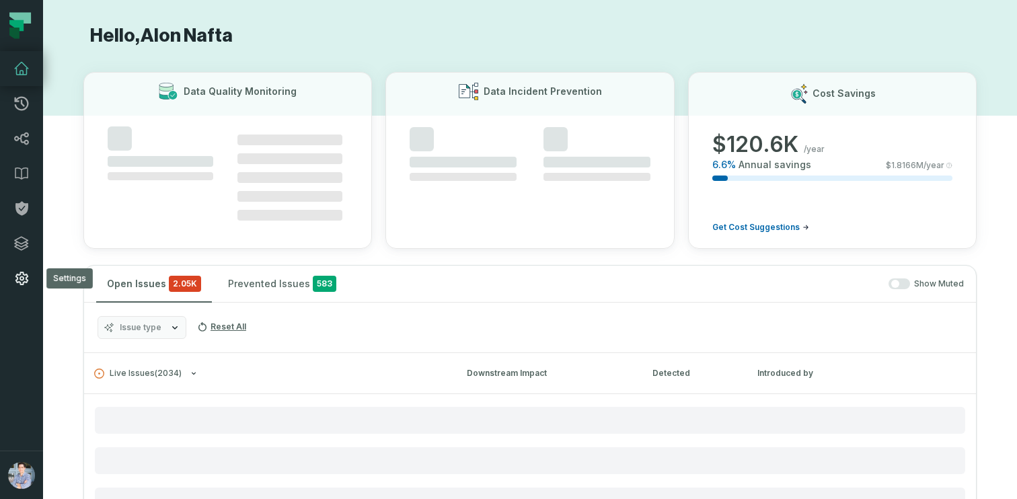
click at [22, 283] on icon at bounding box center [21, 278] width 16 height 16
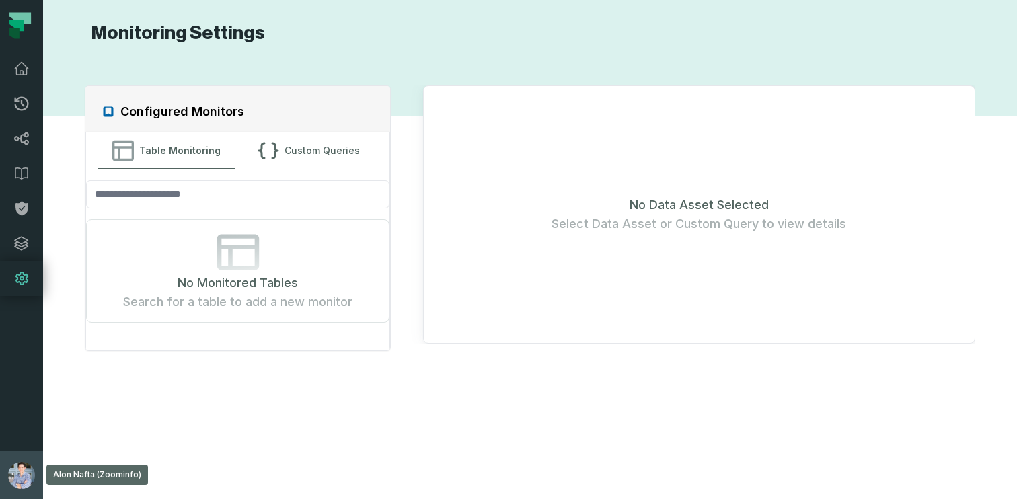
click at [9, 462] on button "Alon Nafta (Zoominfo) alon@foundational.io" at bounding box center [21, 475] width 43 height 48
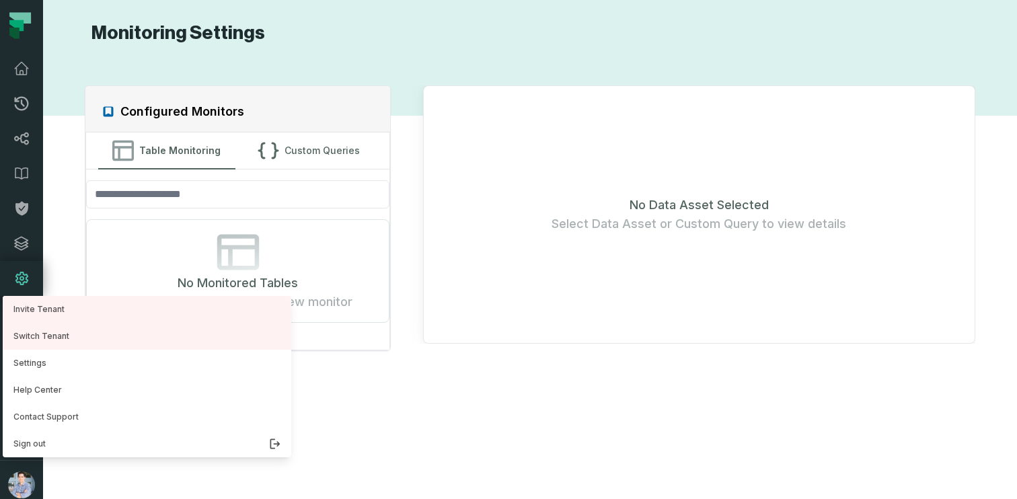
click at [475, 392] on div "Configured Monitors Table Monitoring Custom Queries No Monitored Tables Search …" at bounding box center [530, 272] width 947 height 422
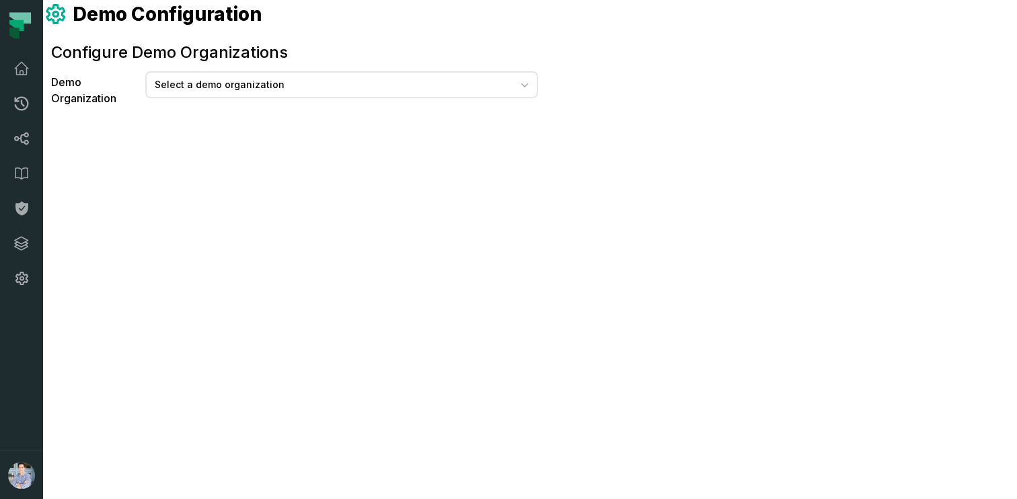
click at [231, 86] on span "Select a demo organization" at bounding box center [332, 84] width 355 height 13
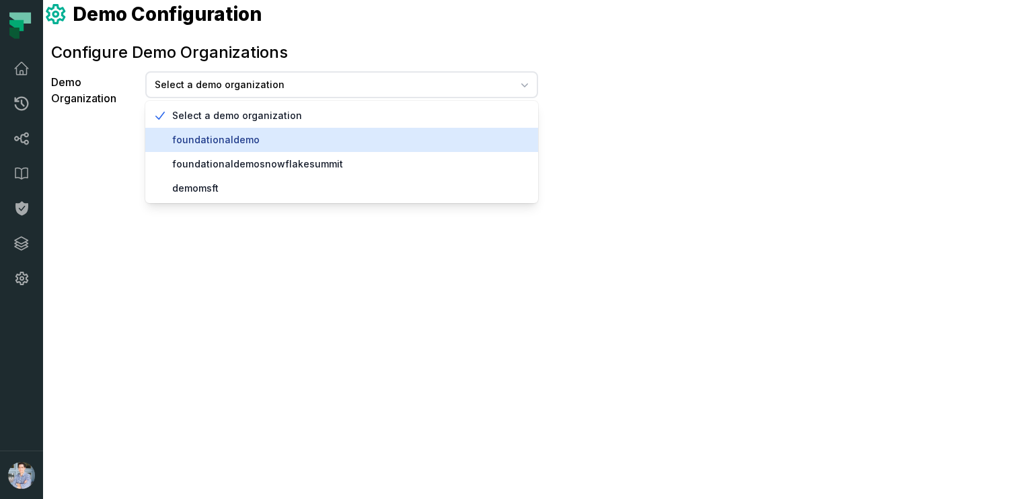
click at [213, 142] on span "foundationaldemo" at bounding box center [349, 139] width 355 height 13
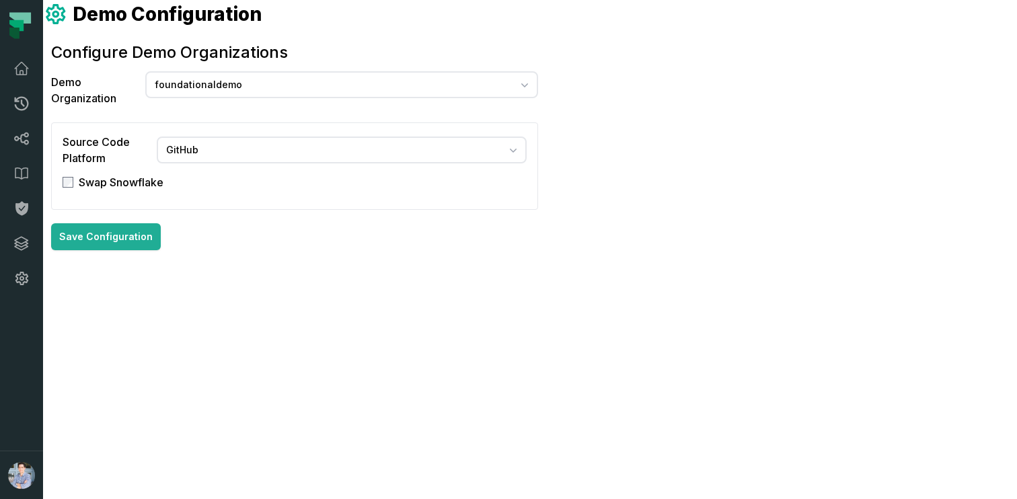
click at [186, 150] on span "GitHub" at bounding box center [332, 149] width 332 height 13
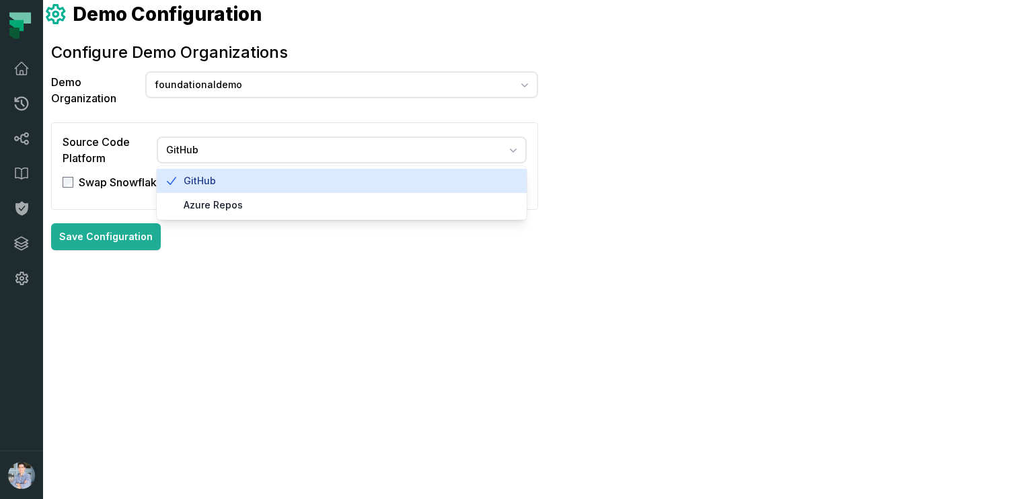
click at [186, 150] on span "GitHub" at bounding box center [332, 149] width 332 height 13
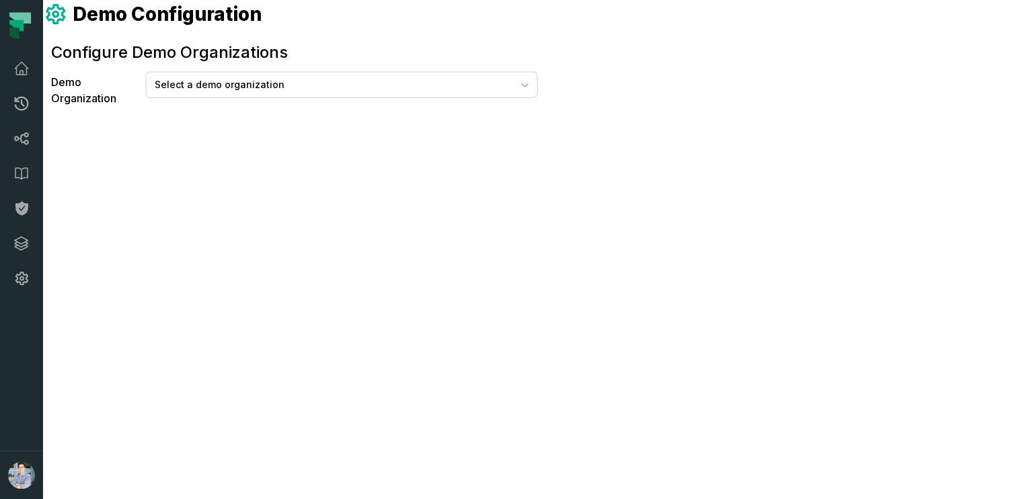
click at [178, 89] on span "Select a demo organization" at bounding box center [332, 84] width 355 height 13
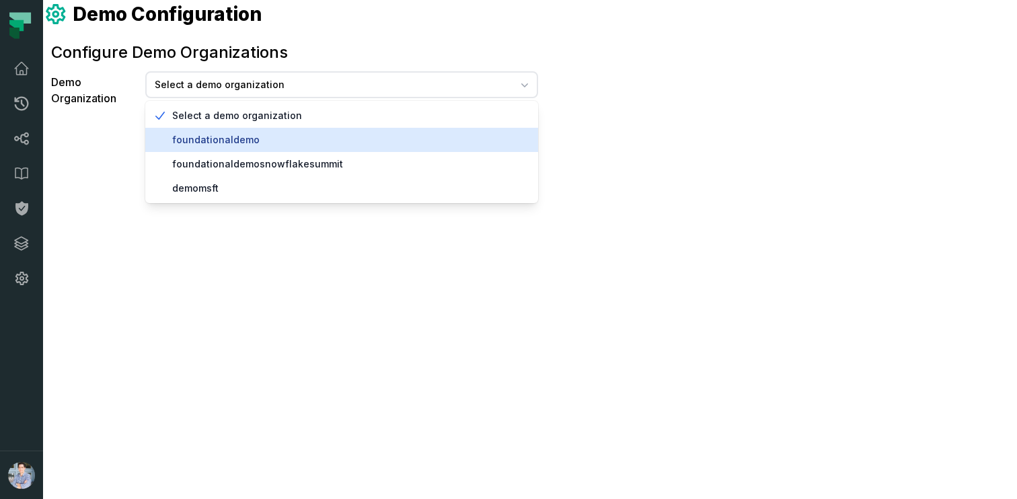
click at [183, 135] on span "foundationaldemo" at bounding box center [349, 139] width 355 height 13
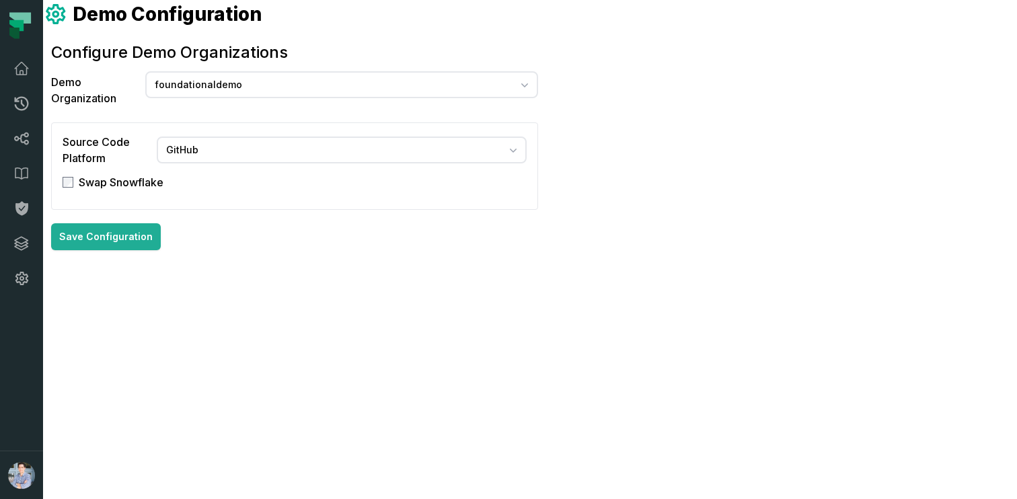
click at [184, 149] on span "GitHub" at bounding box center [332, 149] width 332 height 13
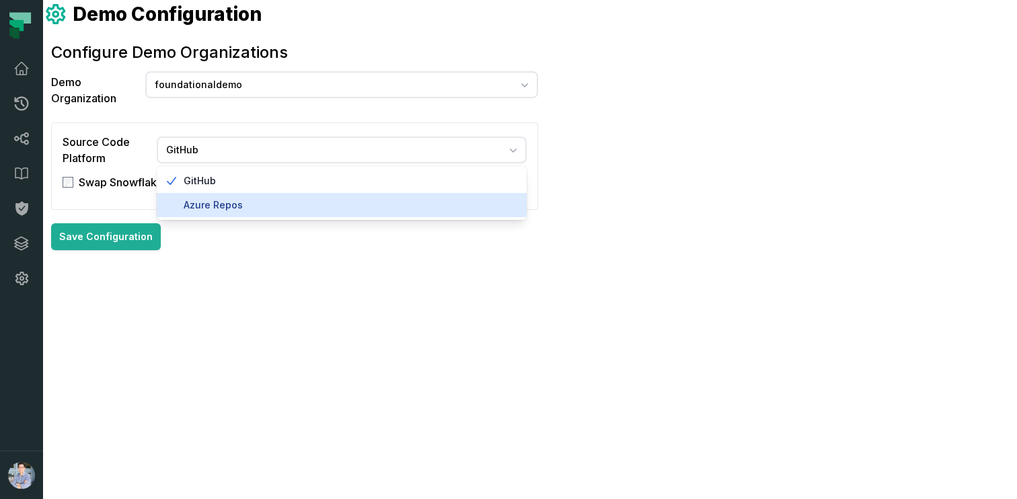
click at [188, 211] on span "Azure Repos" at bounding box center [350, 204] width 332 height 13
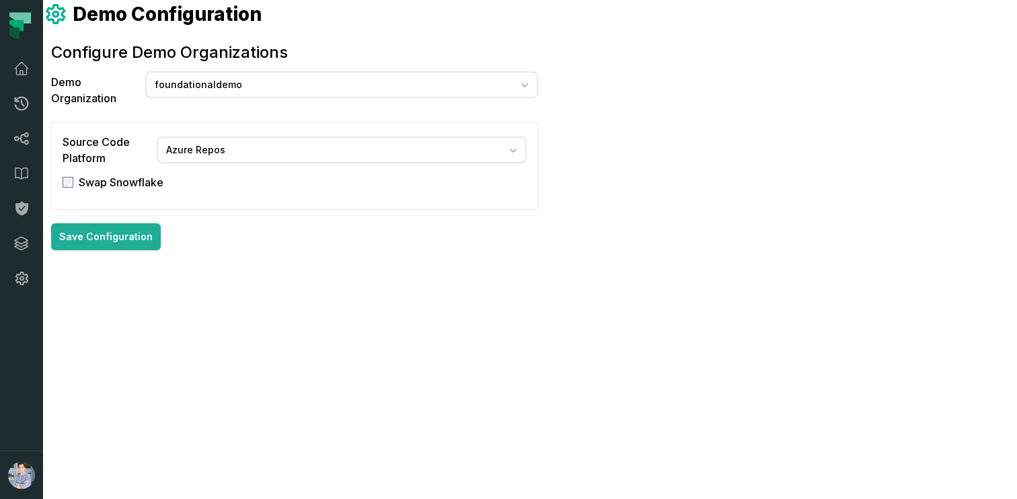
click at [210, 151] on span "Azure Repos" at bounding box center [332, 149] width 332 height 13
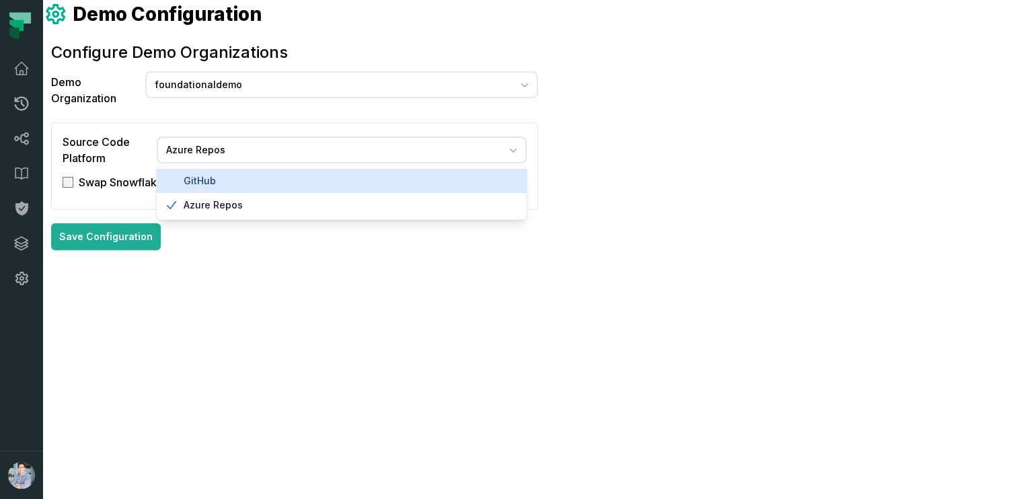
click at [202, 178] on span "GitHub" at bounding box center [350, 180] width 332 height 13
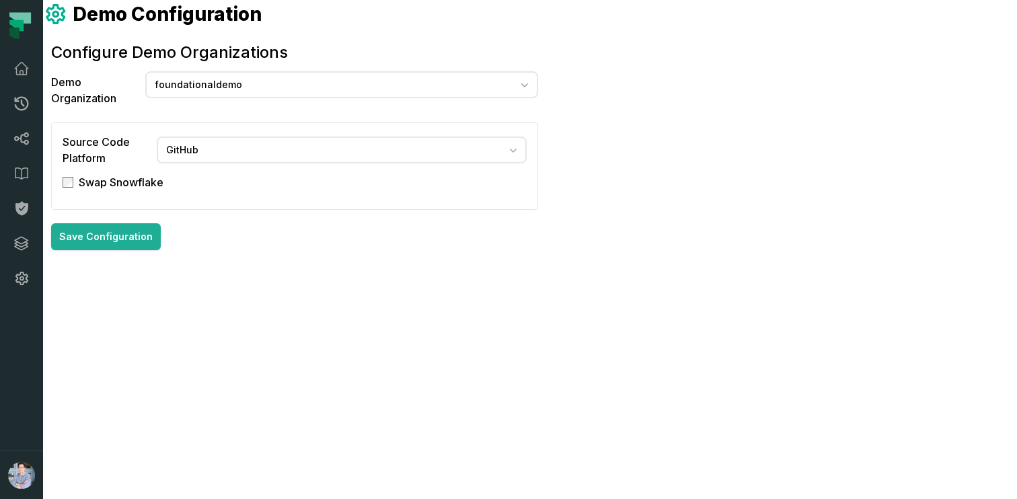
click at [130, 180] on label "Swap Snowflake" at bounding box center [121, 182] width 85 height 16
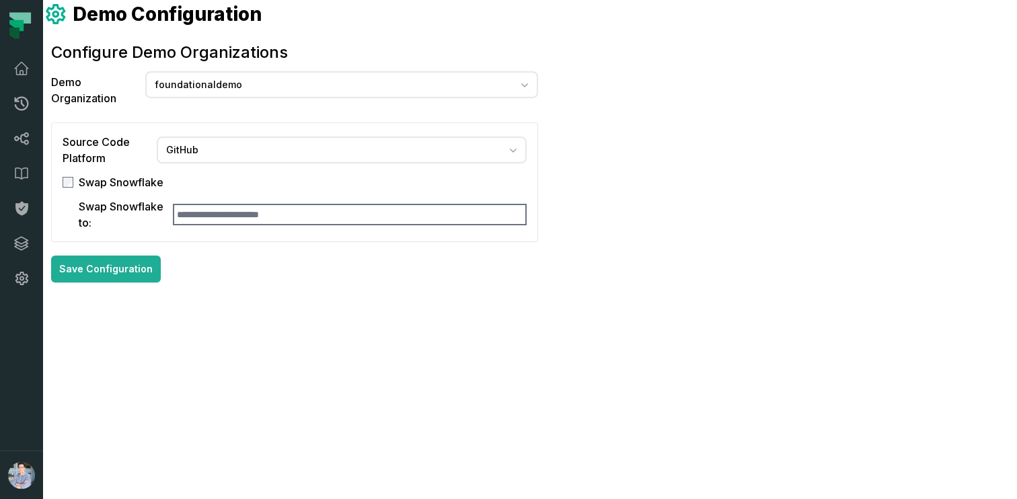
click at [126, 180] on label "Swap Snowflake" at bounding box center [121, 182] width 85 height 16
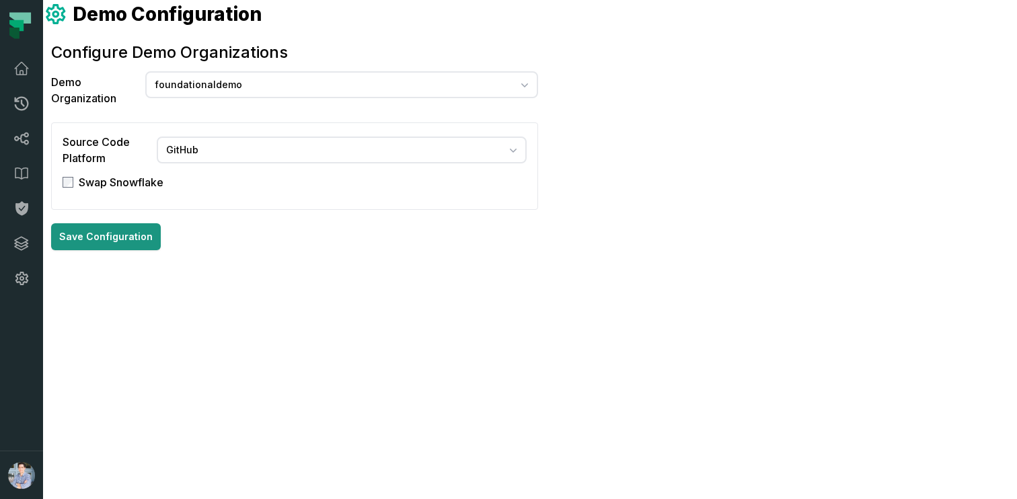
click at [116, 229] on button "Save Configuration" at bounding box center [106, 236] width 110 height 27
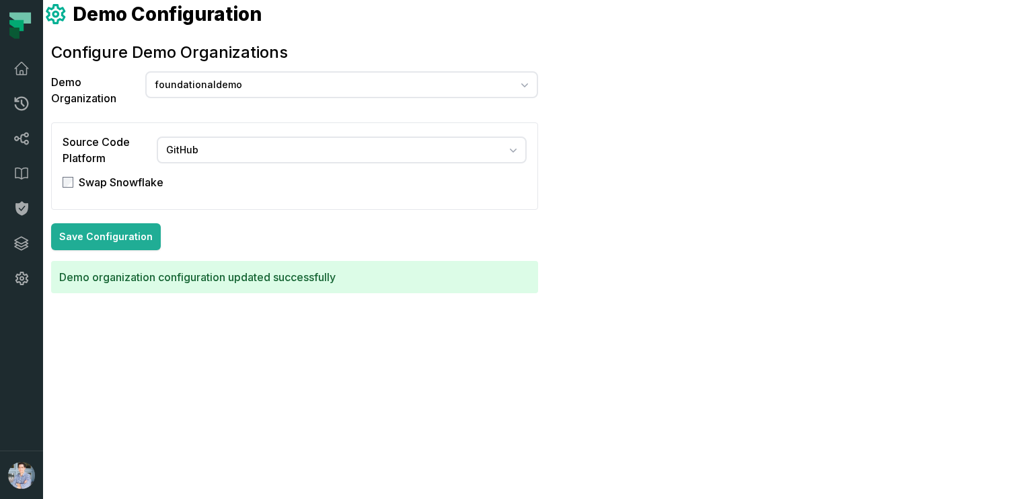
click at [602, 64] on main "Demo Configuration Configure Demo Organizations Demo Organization foundationald…" at bounding box center [530, 249] width 974 height 499
click at [666, 84] on main "Demo Configuration Configure Demo Organizations Demo Organization foundationald…" at bounding box center [530, 249] width 974 height 499
